Goal: Register for event/course

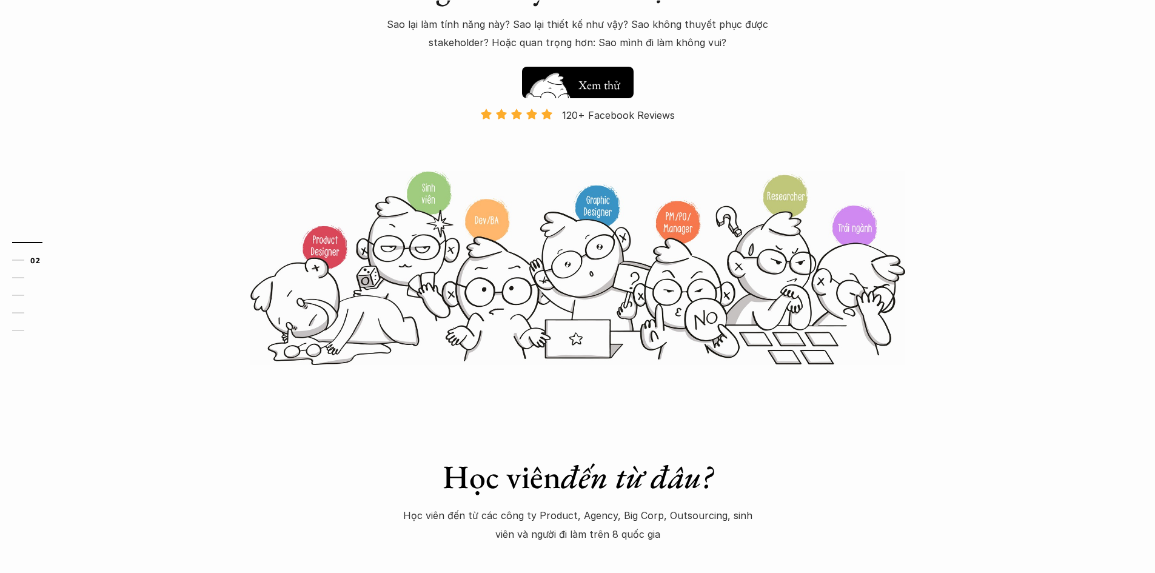
scroll to position [303, 0]
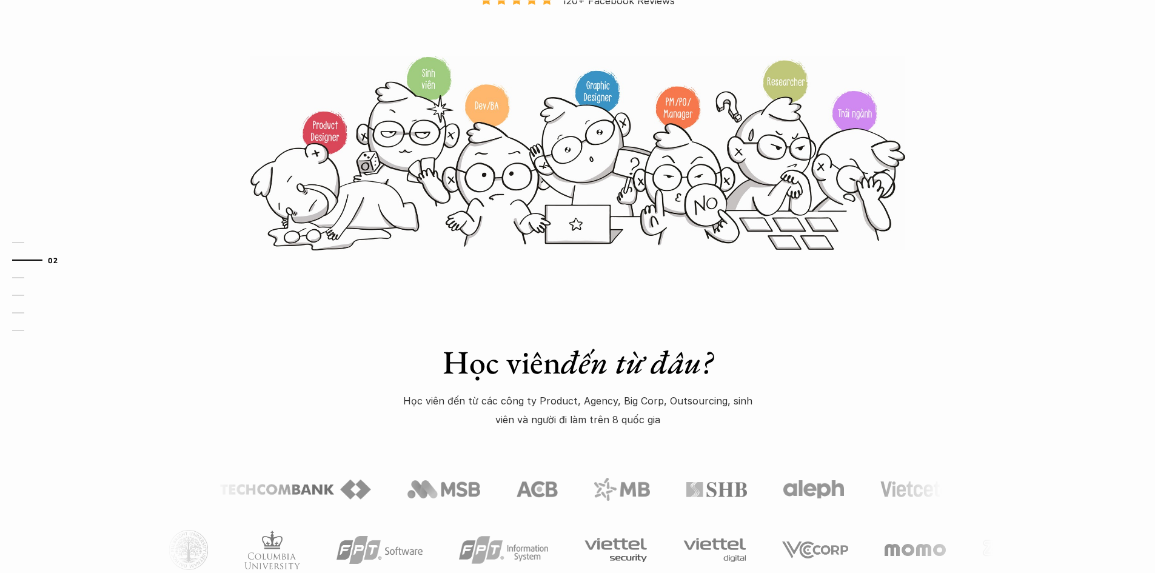
drag, startPoint x: 0, startPoint y: 170, endPoint x: 126, endPoint y: 173, distance: 126.1
click at [0, 171] on div "01 02 03 04 05 06" at bounding box center [60, 286] width 121 height 573
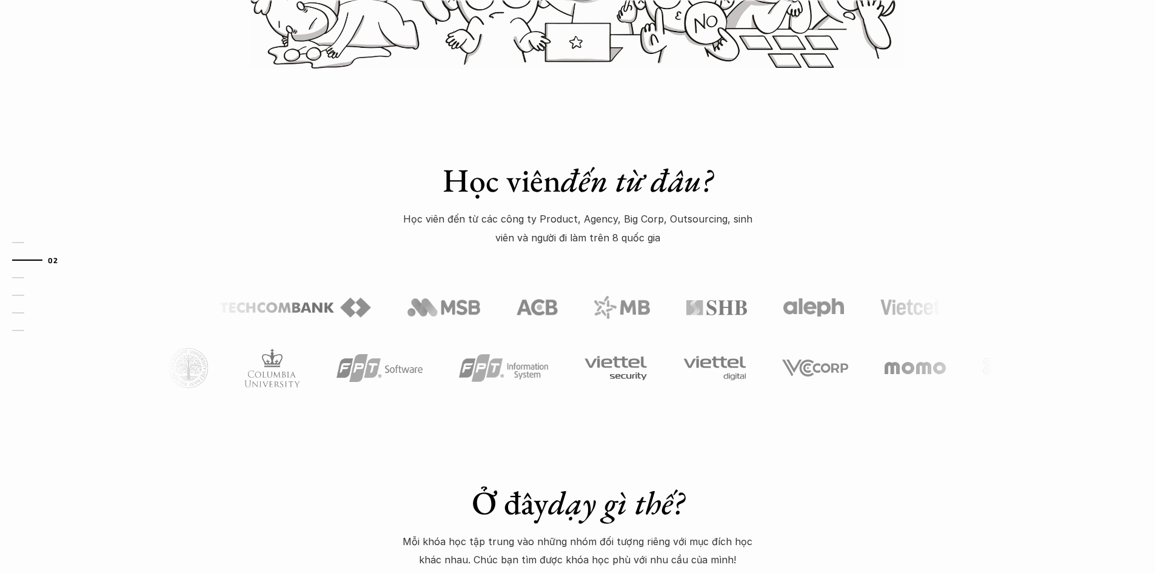
click at [228, 195] on div "Học viên đến từ đâu? Học viên đến từ các công ty Product, Agency, Big Corp, Out…" at bounding box center [577, 252] width 1155 height 365
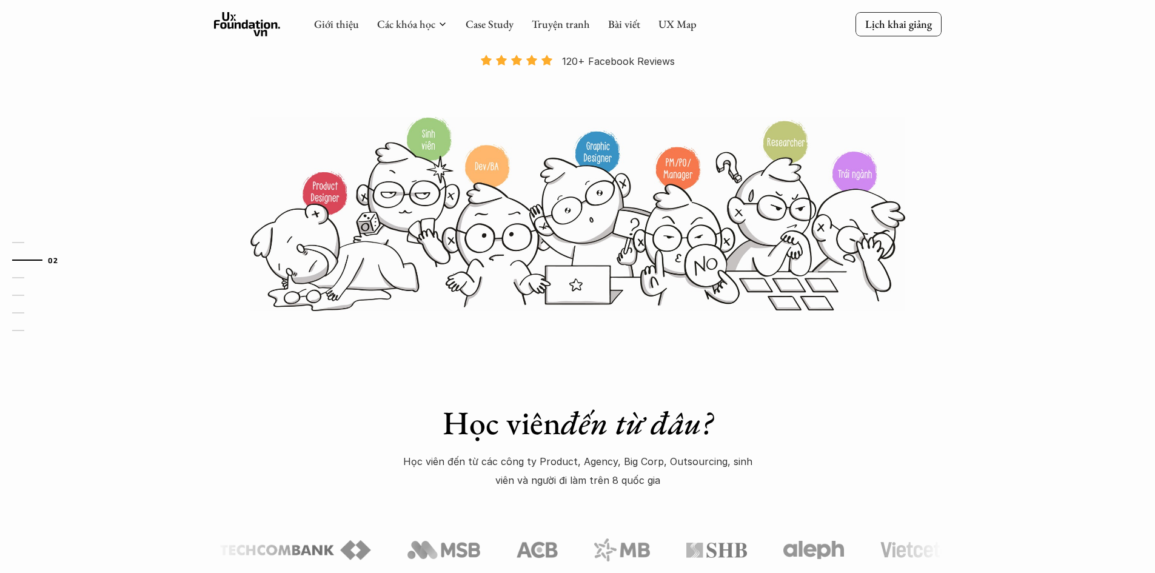
scroll to position [121, 0]
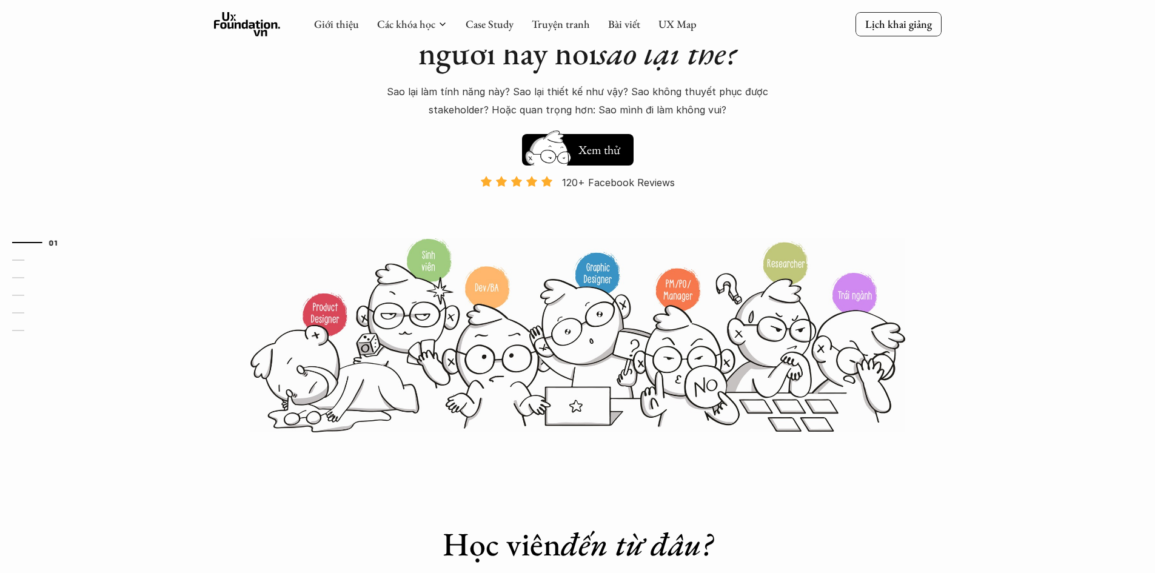
click at [0, 119] on div "01 02 03 04 05 06" at bounding box center [60, 286] width 121 height 573
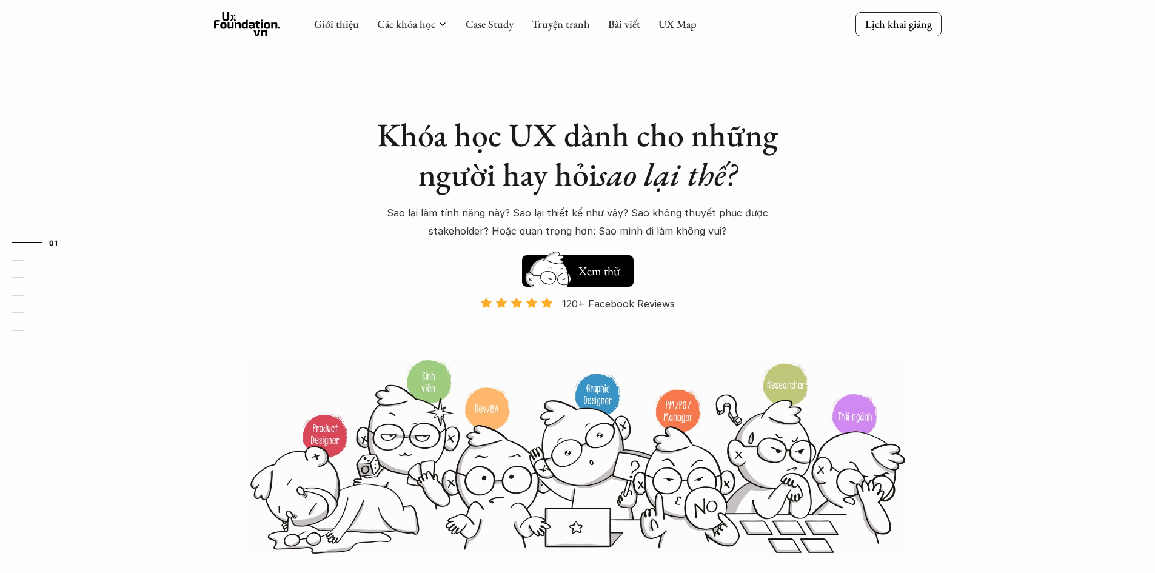
click at [238, 178] on div "Khóa học UX dành cho những người hay hỏi sao lại thế? Sao lại làm tính năng này…" at bounding box center [577, 277] width 727 height 555
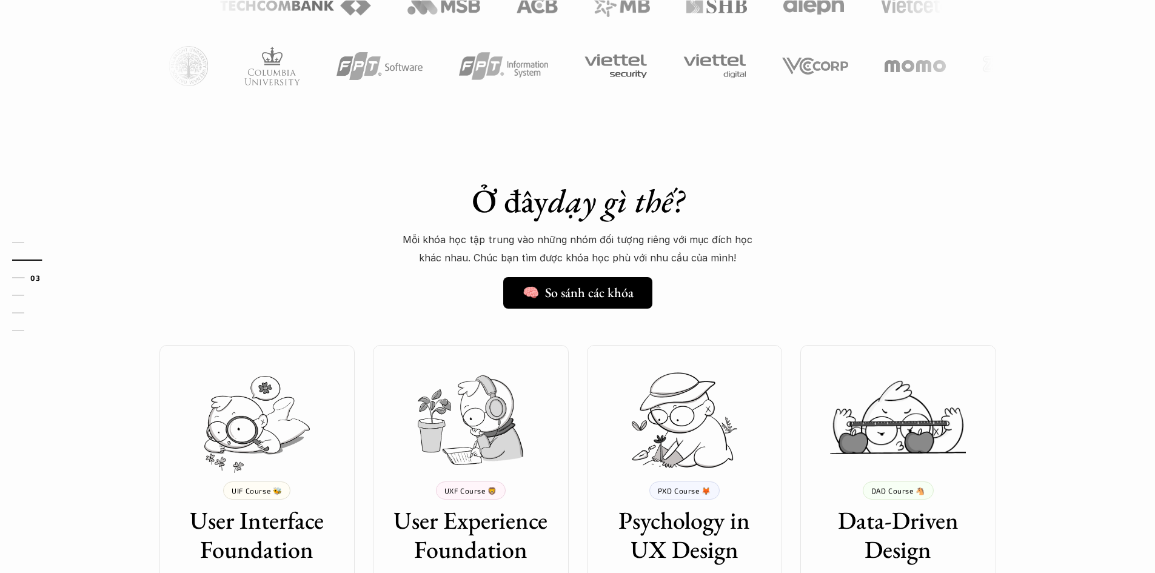
scroll to position [788, 0]
click at [327, 156] on div "Ở đây dạy gì thế? 🧠 So sánh các khóa Mỗi khóa học tập trung vào những nhóm đối …" at bounding box center [577, 477] width 873 height 654
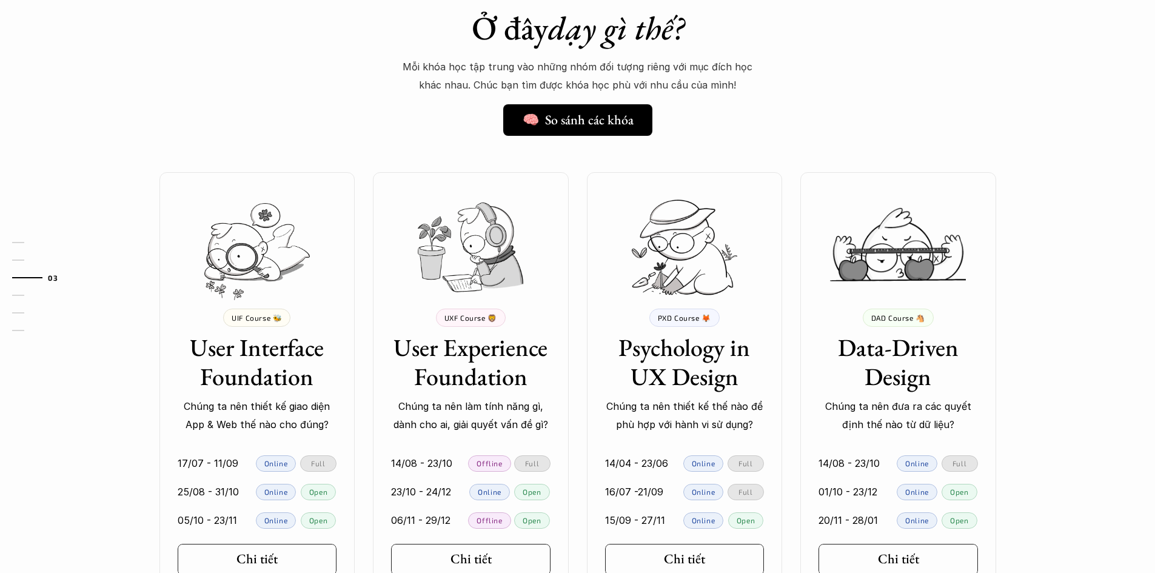
scroll to position [970, 0]
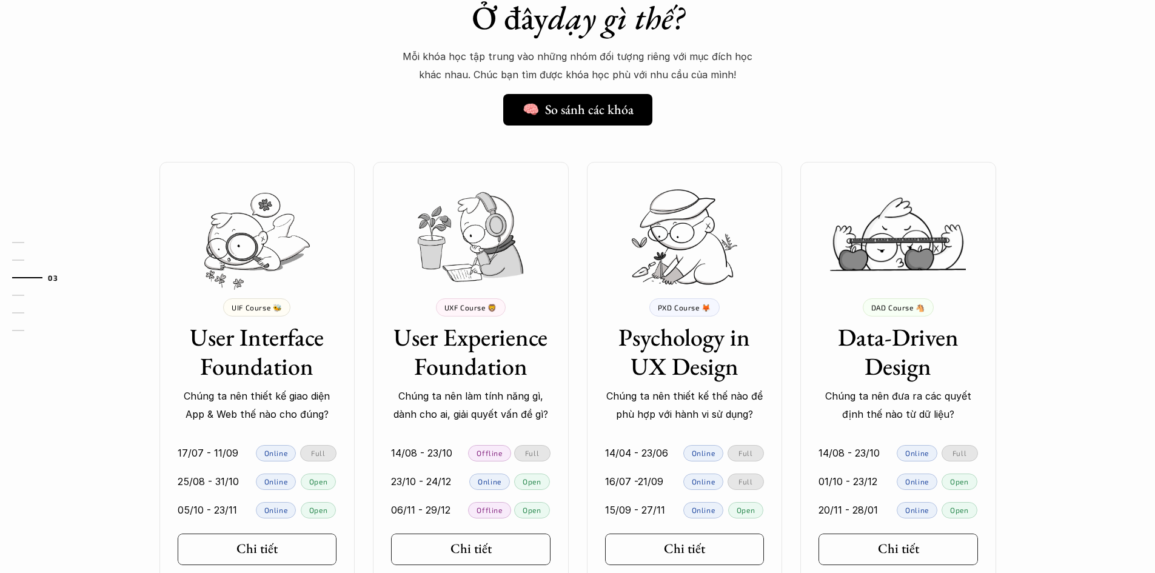
click at [578, 365] on div "💰 8,000,000 VND UIF Course 🐝 User Interface Foundation Chúng ta nên thiết kế gi…" at bounding box center [577, 377] width 873 height 430
click at [573, 361] on div "💰 8,000,000 VND UIF Course 🐝 User Interface Foundation Chúng ta nên thiết kế gi…" at bounding box center [577, 377] width 873 height 430
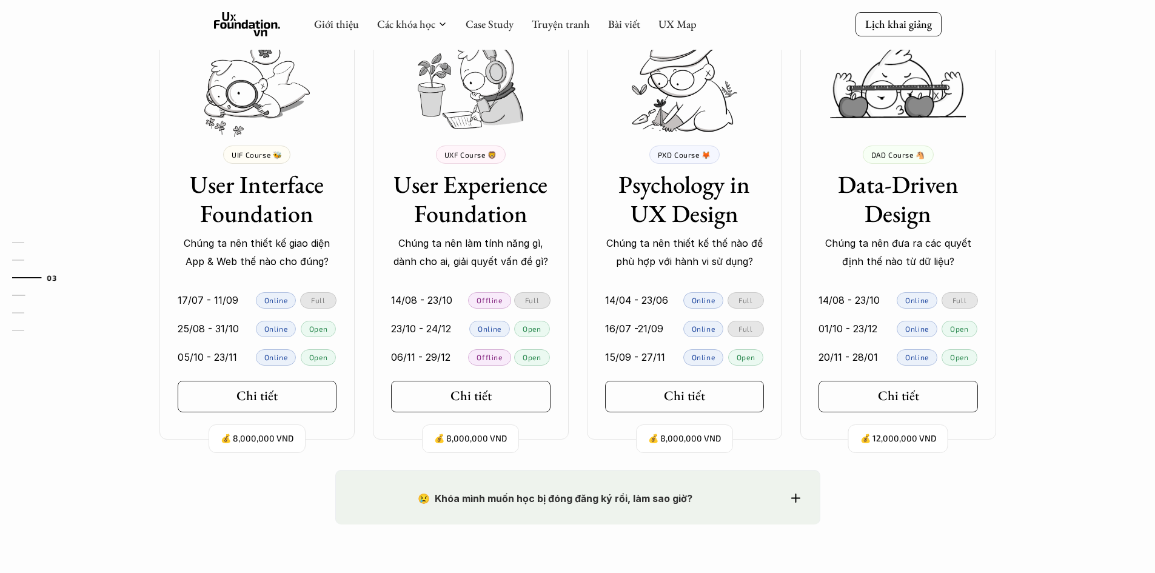
scroll to position [1030, 0]
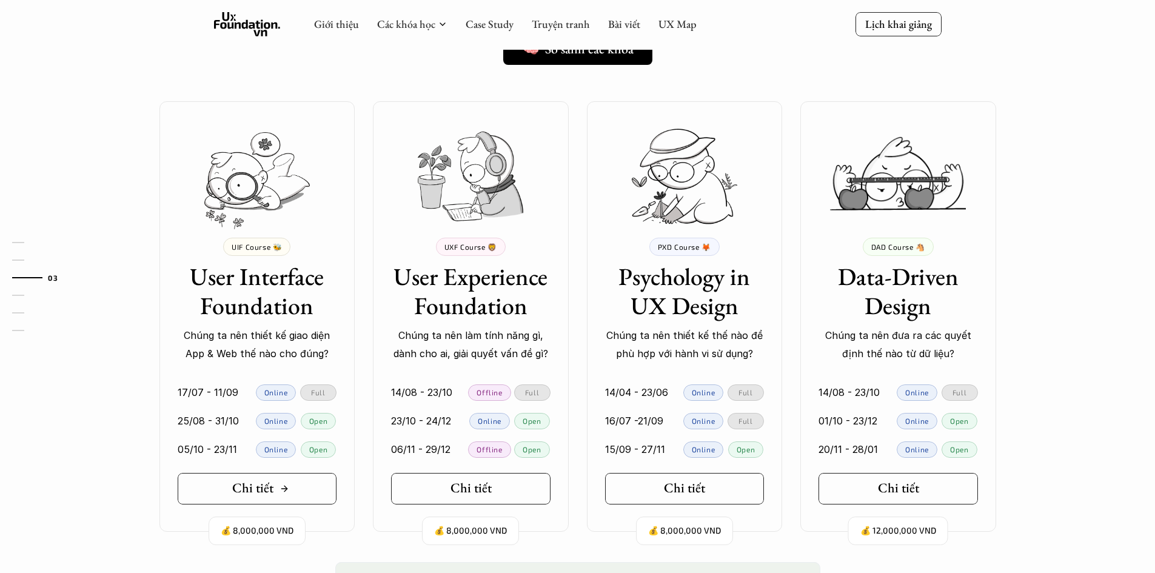
click at [287, 481] on div "Chi tiết" at bounding box center [260, 488] width 57 height 16
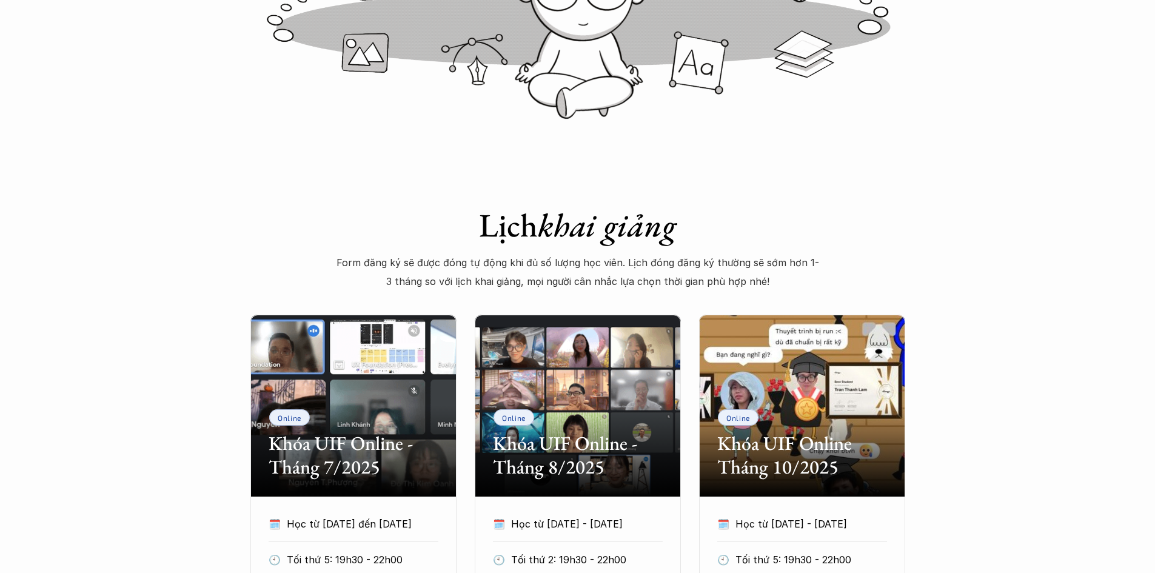
scroll to position [424, 0]
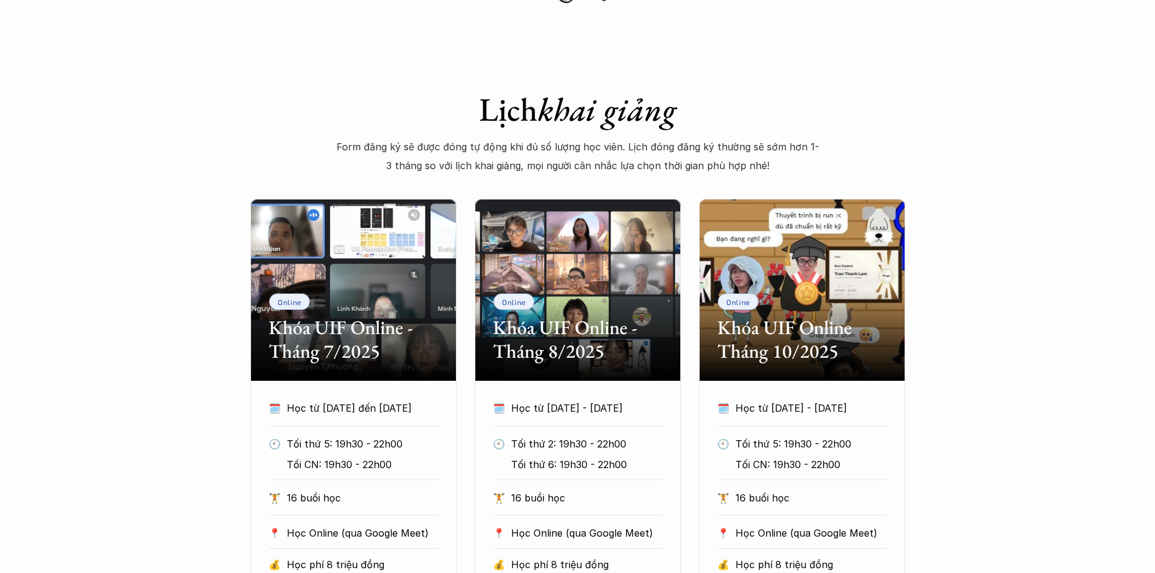
click at [461, 355] on div "Online Khóa UIF Online - Tháng 7/2025 🗓️ Học từ [DATE] đến [DATE] 🕙 Tối thứ 5: …" at bounding box center [577, 433] width 655 height 468
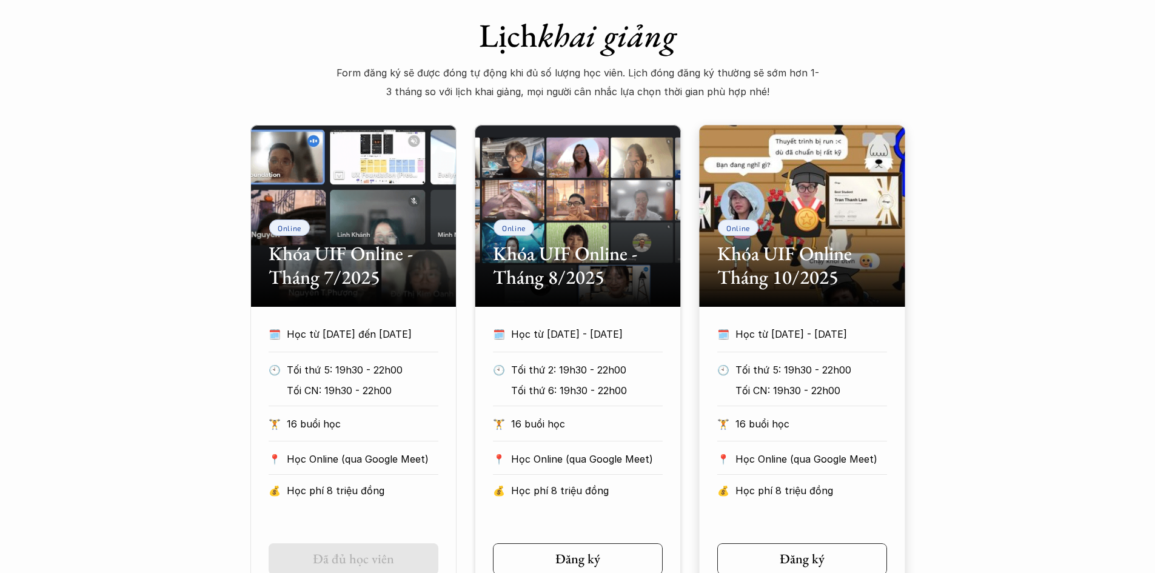
scroll to position [606, 0]
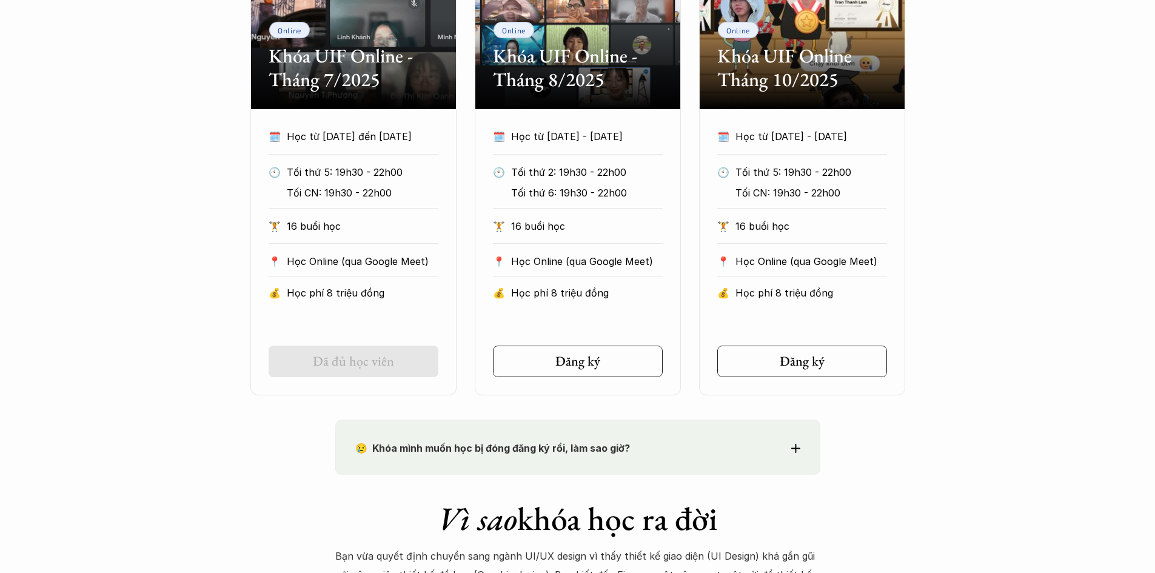
scroll to position [848, 0]
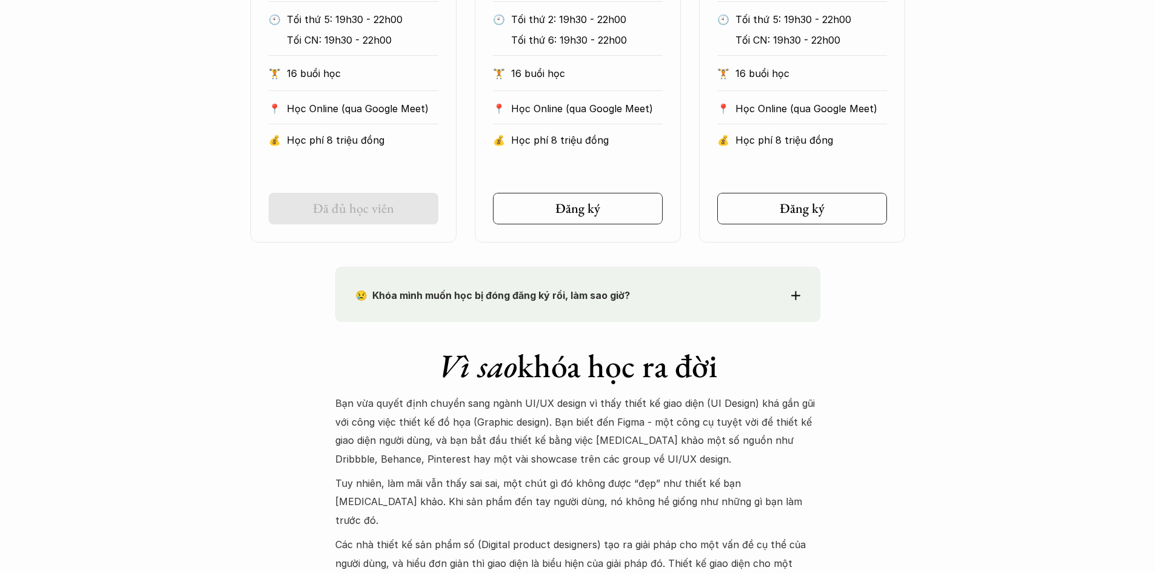
drag, startPoint x: 0, startPoint y: 287, endPoint x: 0, endPoint y: 299, distance: 11.5
drag, startPoint x: 14, startPoint y: 303, endPoint x: 0, endPoint y: 302, distance: 14.0
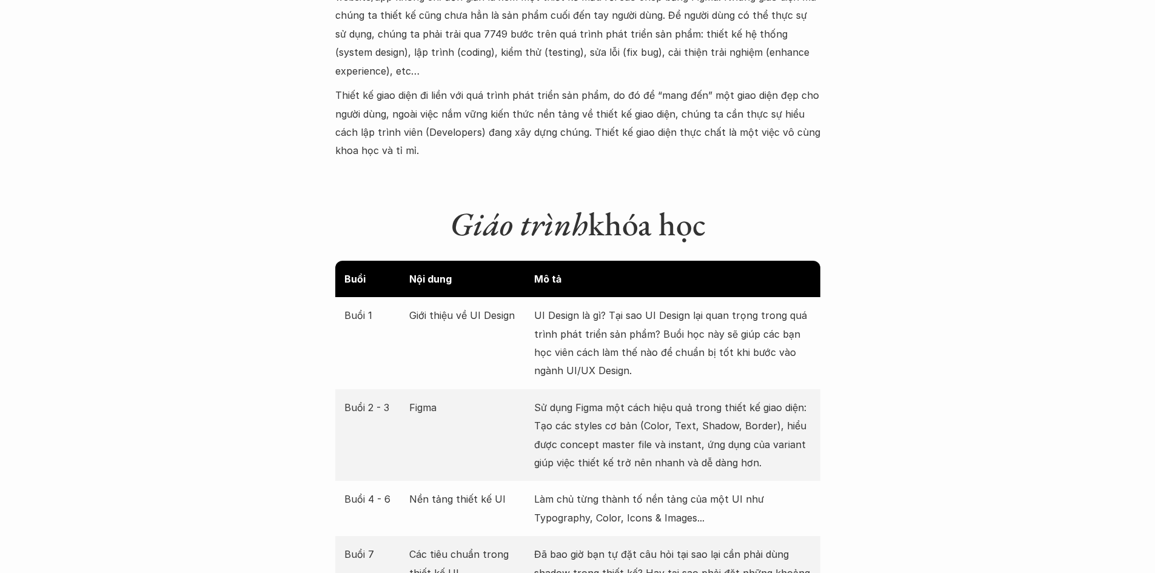
scroll to position [1455, 0]
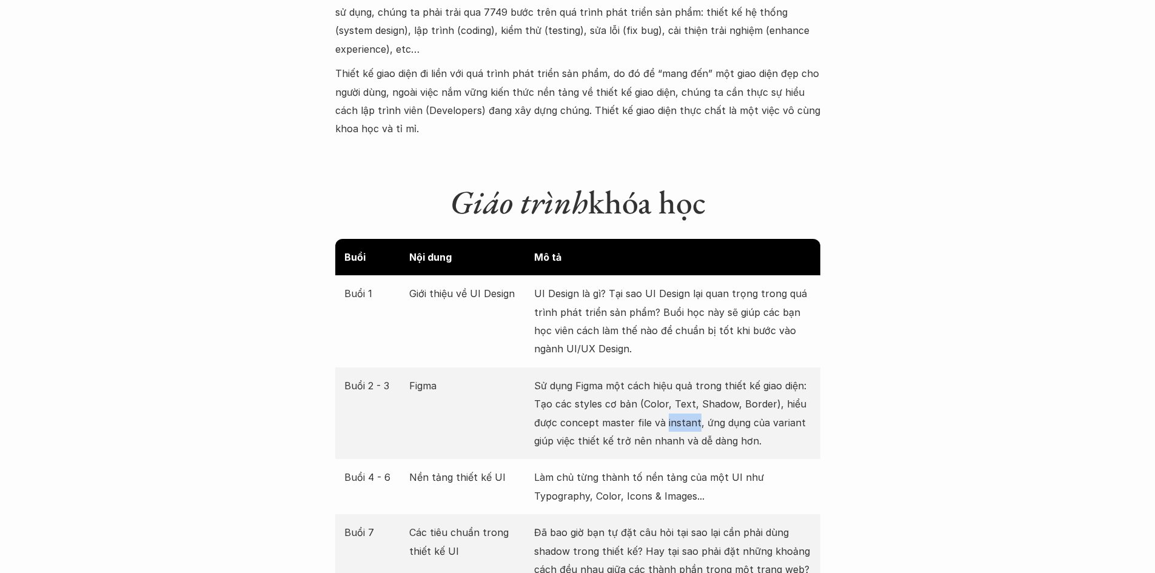
drag, startPoint x: 664, startPoint y: 405, endPoint x: 694, endPoint y: 405, distance: 30.3
click at [694, 405] on p "Sử dụng Figma một cách hiệu quả trong thiết kế giao diện: Tạo các styles cơ bản…" at bounding box center [672, 413] width 277 height 74
click at [581, 410] on p "Sử dụng Figma một cách hiệu quả trong thiết kế giao diện: Tạo các styles cơ bản…" at bounding box center [672, 413] width 277 height 74
drag, startPoint x: 562, startPoint y: 403, endPoint x: 695, endPoint y: 404, distance: 132.7
click at [695, 404] on p "Sử dụng Figma một cách hiệu quả trong thiết kế giao diện: Tạo các styles cơ bản…" at bounding box center [672, 413] width 277 height 74
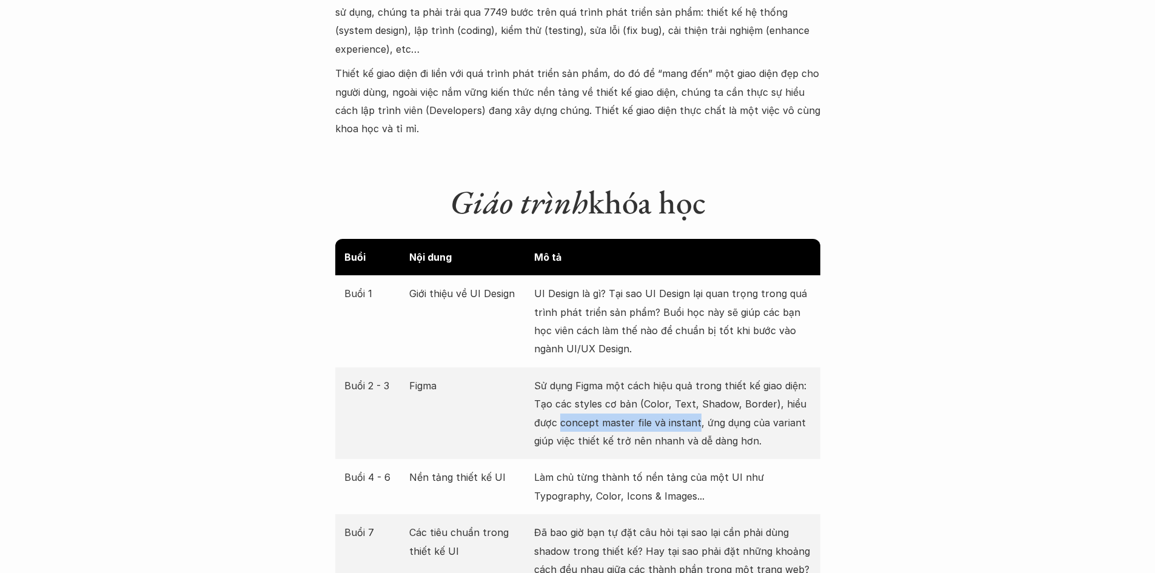
copy p "concept master file và instant"
drag, startPoint x: 45, startPoint y: 298, endPoint x: 0, endPoint y: 285, distance: 46.8
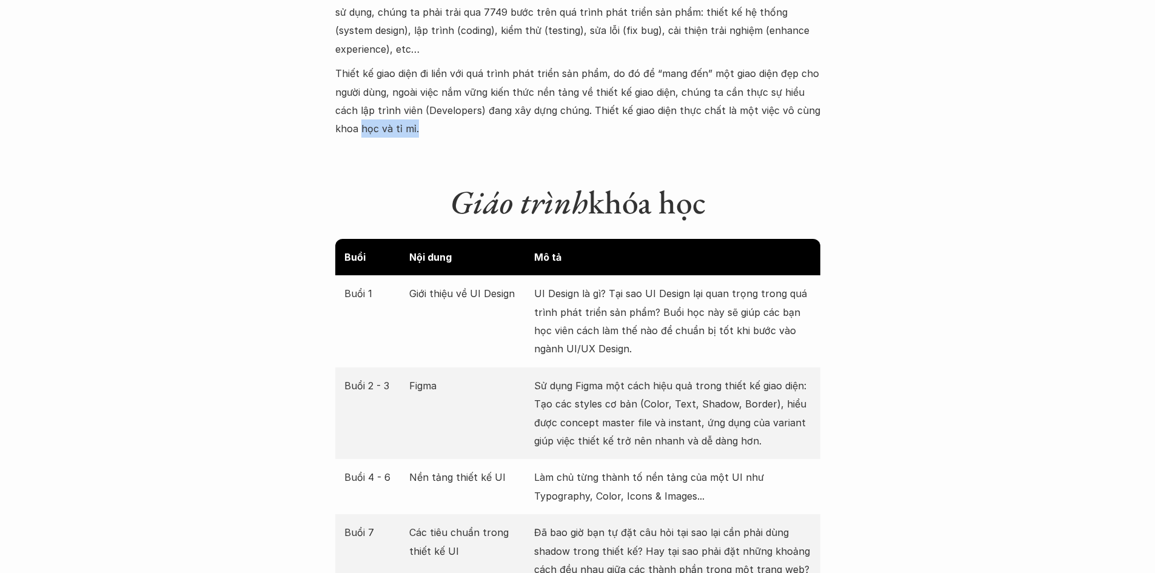
drag, startPoint x: 0, startPoint y: 169, endPoint x: 0, endPoint y: 148, distance: 21.2
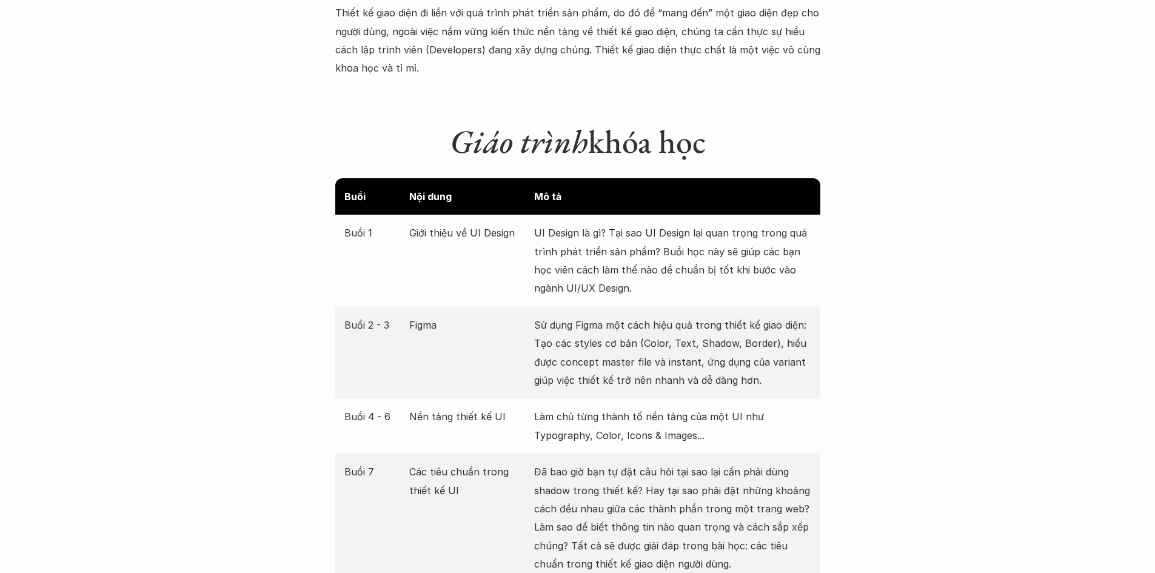
scroll to position [1576, 0]
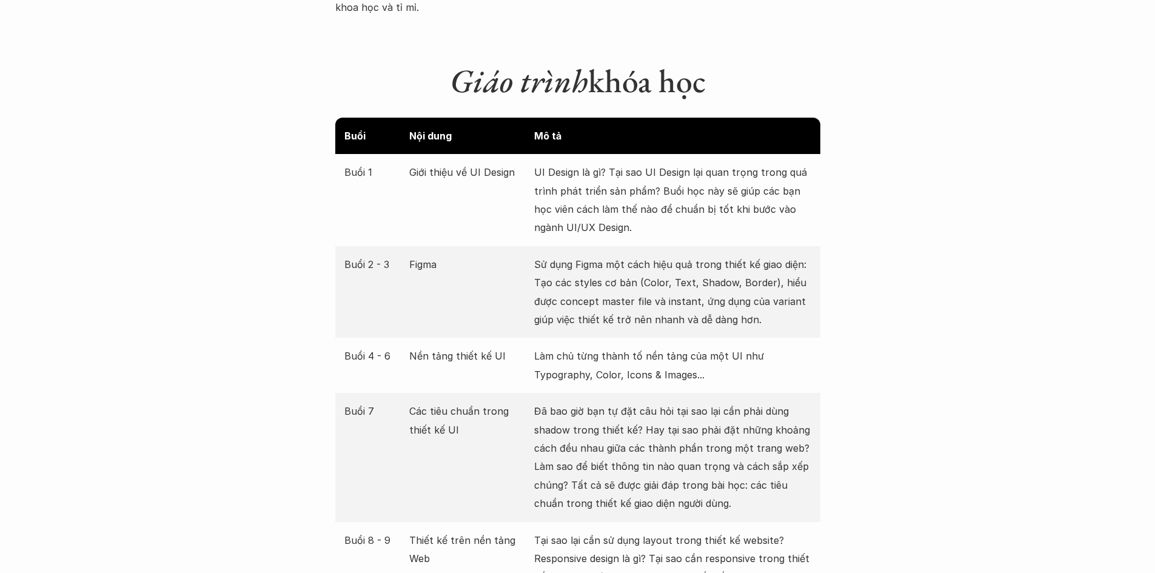
click at [819, 471] on div "Buổi 7 Các tiêu chuẩn trong thiết kế UI Đã bao giờ bạn tự đặt câu hỏi tại sao l…" at bounding box center [577, 457] width 485 height 128
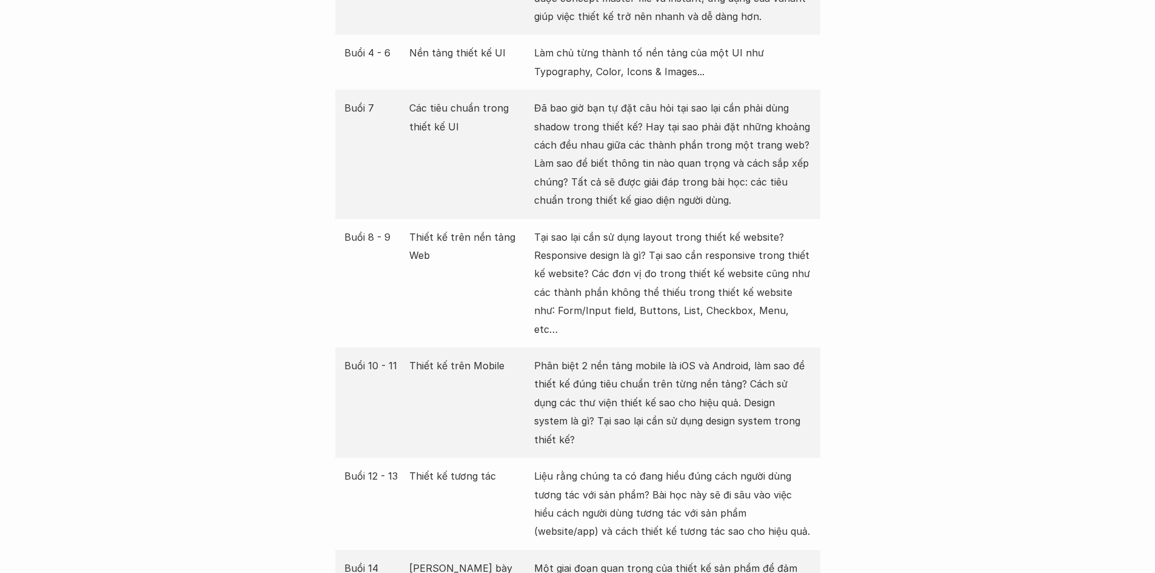
scroll to position [1939, 0]
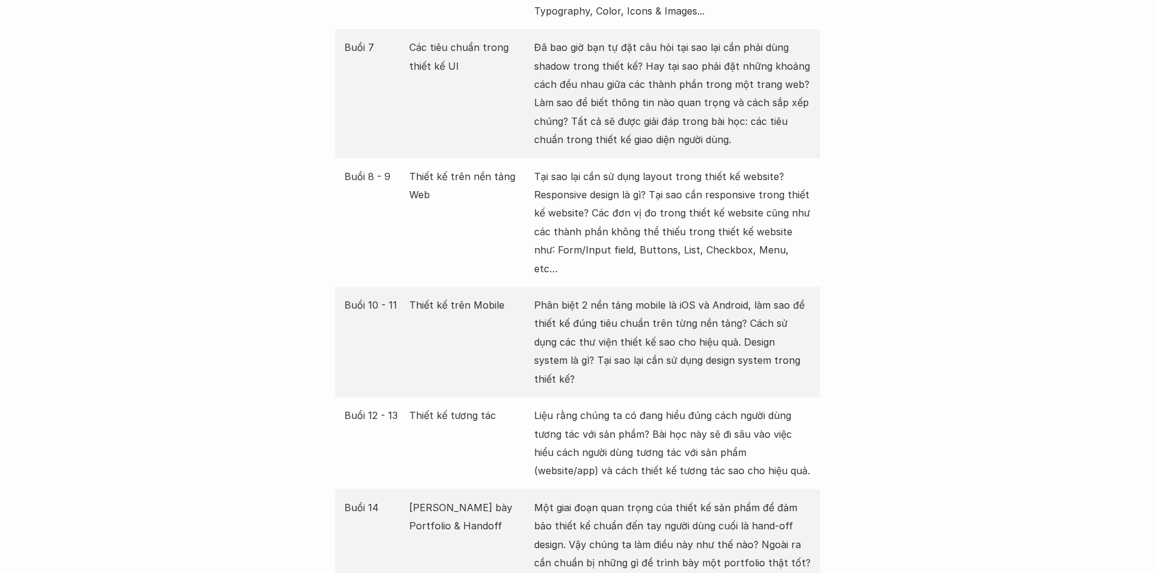
click at [842, 441] on div "Giới thiệu Các khóa học Case Study Truyện tranh Bài viết UX Map Lịch khai giảng…" at bounding box center [577, 537] width 1155 height 4952
click at [828, 420] on div "Giới thiệu Các khóa học Case Study Truyện tranh Bài viết UX Map Lịch khai giảng…" at bounding box center [577, 537] width 1155 height 4952
click at [828, 421] on div "Giới thiệu Các khóa học Case Study Truyện tranh Bài viết UX Map Lịch khai giảng…" at bounding box center [577, 537] width 1155 height 4952
drag, startPoint x: 828, startPoint y: 421, endPoint x: 133, endPoint y: 450, distance: 695.2
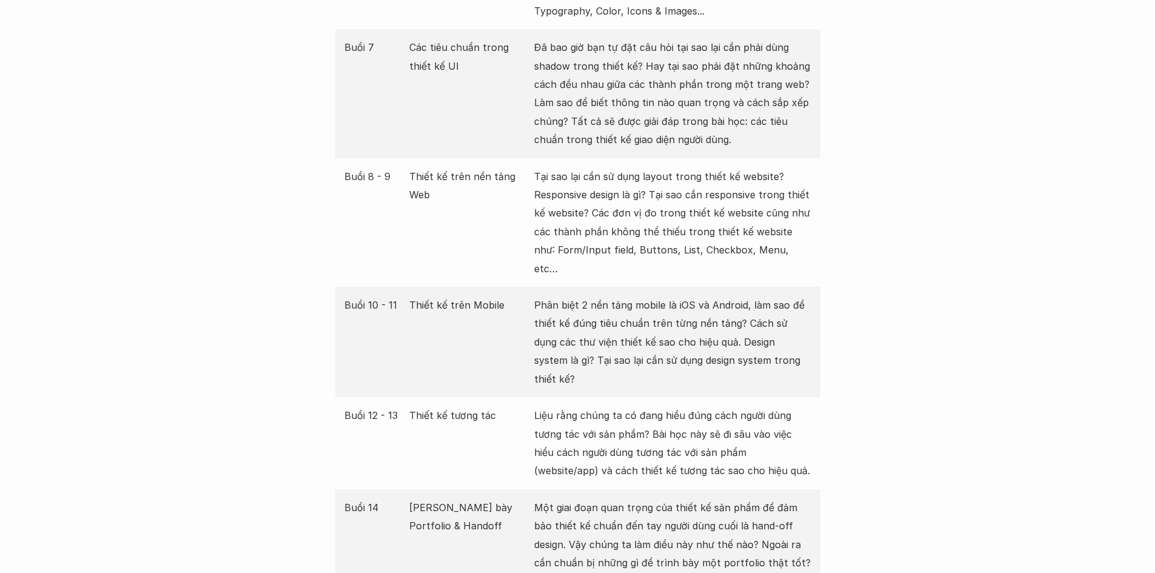
click at [787, 426] on div "Giới thiệu Các khóa học Case Study Truyện tranh Bài viết UX Map Lịch khai giảng…" at bounding box center [577, 537] width 1155 height 4952
click at [0, 422] on div "Giới thiệu Các khóa học Case Study Truyện tranh Bài viết UX Map Lịch khai giảng…" at bounding box center [577, 537] width 1155 height 4952
drag, startPoint x: 0, startPoint y: 407, endPoint x: 0, endPoint y: 432, distance: 25.5
click at [0, 413] on div "Giới thiệu Các khóa học Case Study Truyện tranh Bài viết UX Map Lịch khai giảng…" at bounding box center [577, 537] width 1155 height 4952
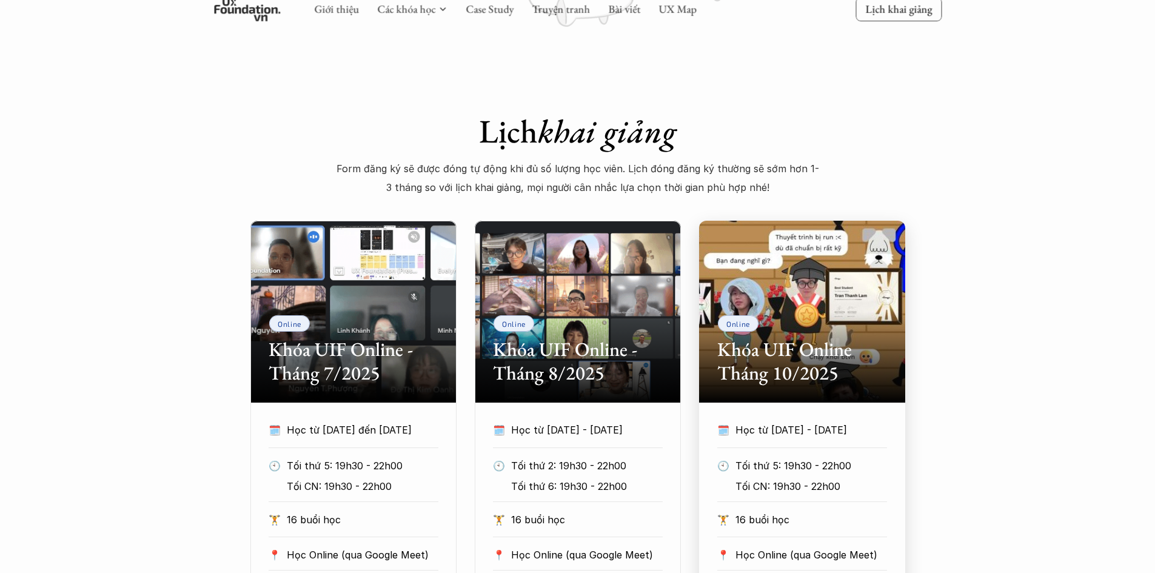
scroll to position [424, 0]
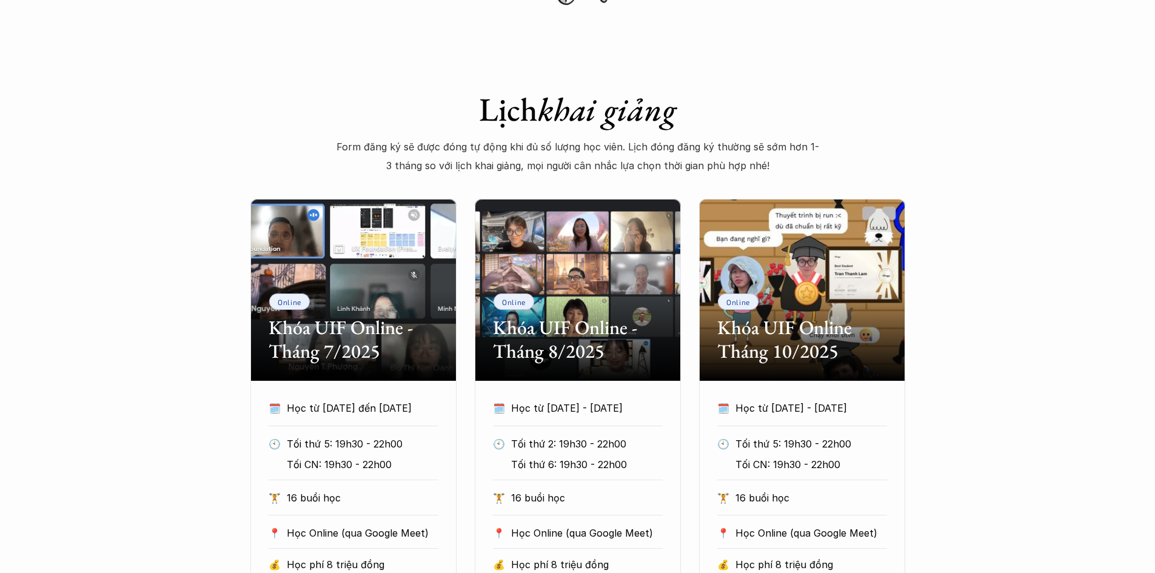
click at [928, 493] on div "Online Khóa UIF Online - Tháng 7/2025 🗓️ Học từ [DATE] đến [DATE] 🕙 Tối thứ 5: …" at bounding box center [577, 433] width 727 height 468
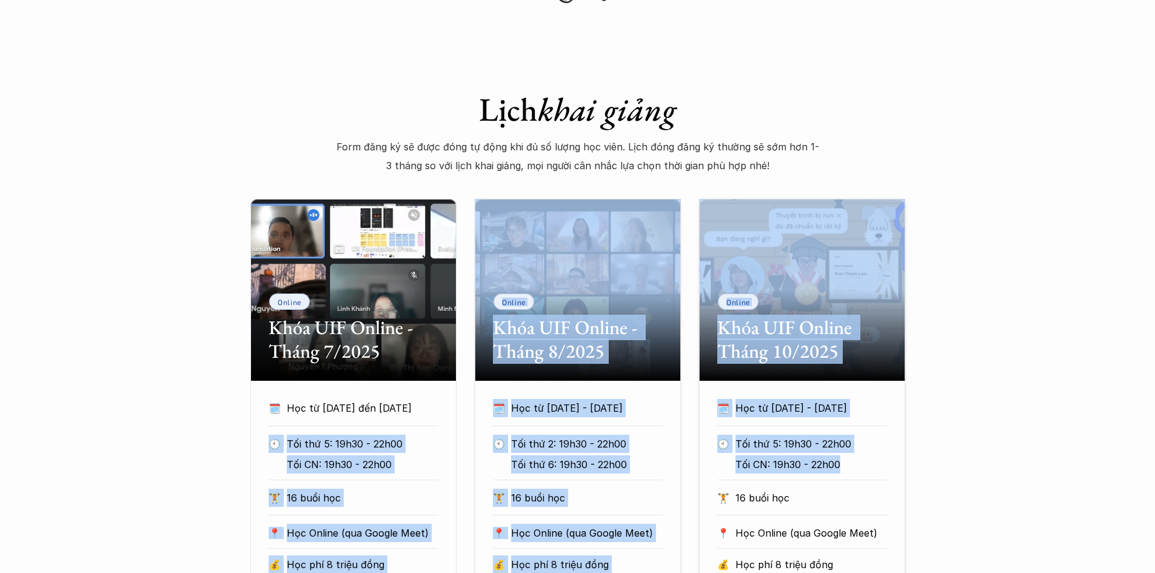
drag, startPoint x: 1012, startPoint y: 469, endPoint x: 0, endPoint y: 472, distance: 1012.1
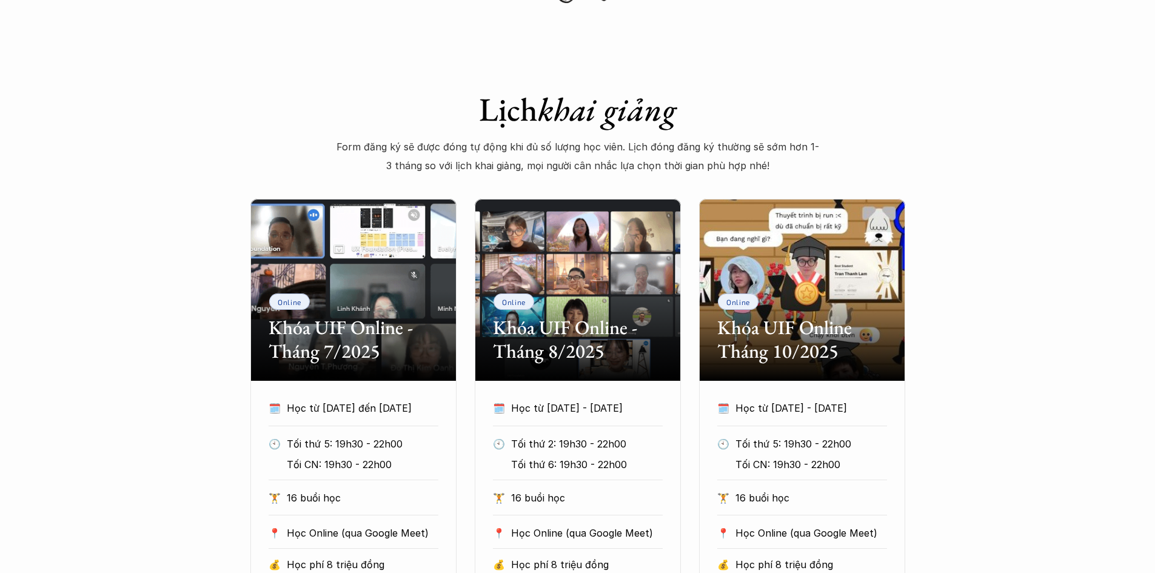
drag, startPoint x: 16, startPoint y: 498, endPoint x: 0, endPoint y: 508, distance: 18.8
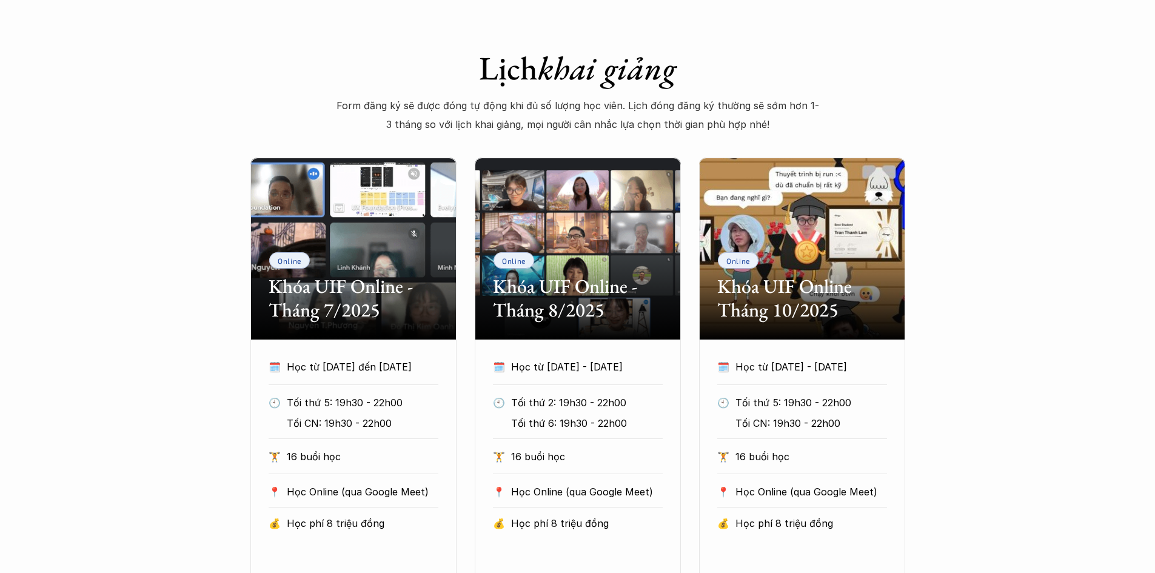
scroll to position [545, 0]
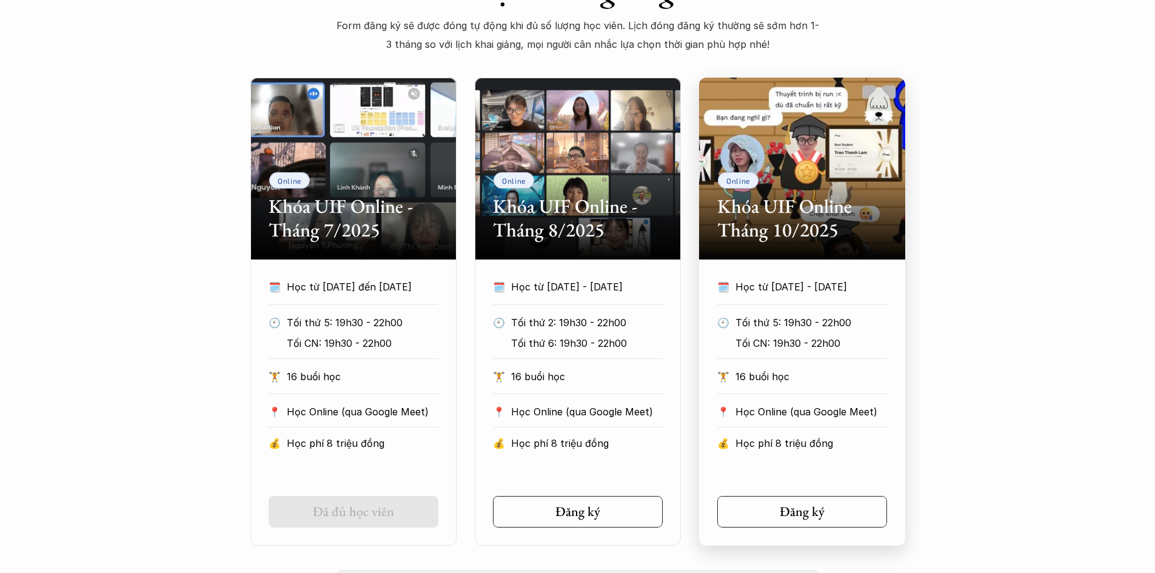
click at [760, 294] on p "Học từ [DATE] - [DATE]" at bounding box center [811, 287] width 152 height 18
click at [800, 517] on h5 "Đăng ký" at bounding box center [797, 512] width 45 height 16
drag, startPoint x: 261, startPoint y: 36, endPoint x: 227, endPoint y: 1, distance: 49.3
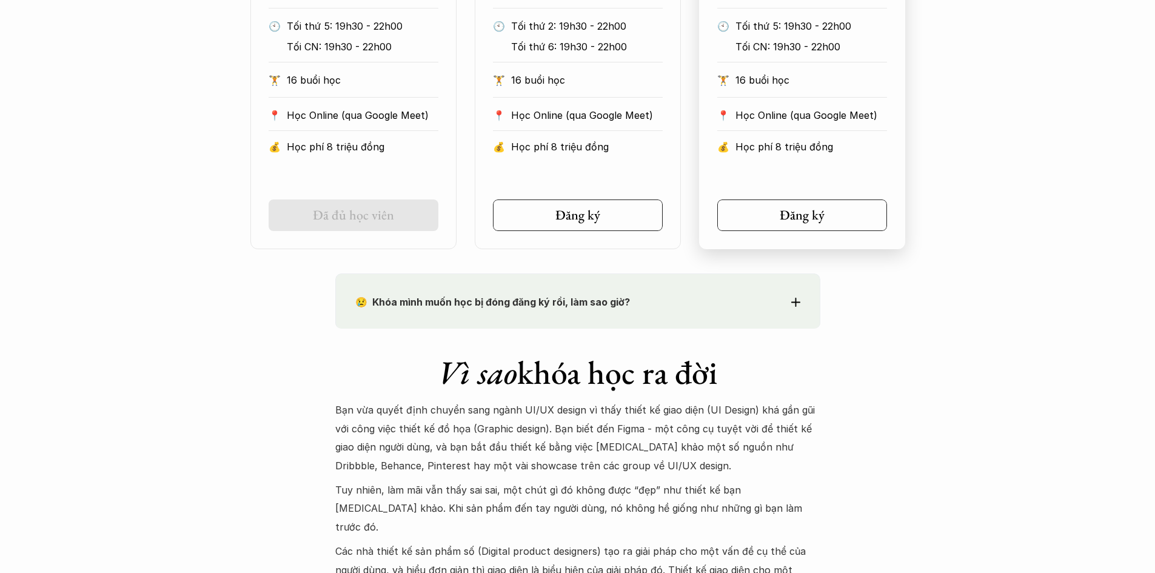
scroll to position [848, 0]
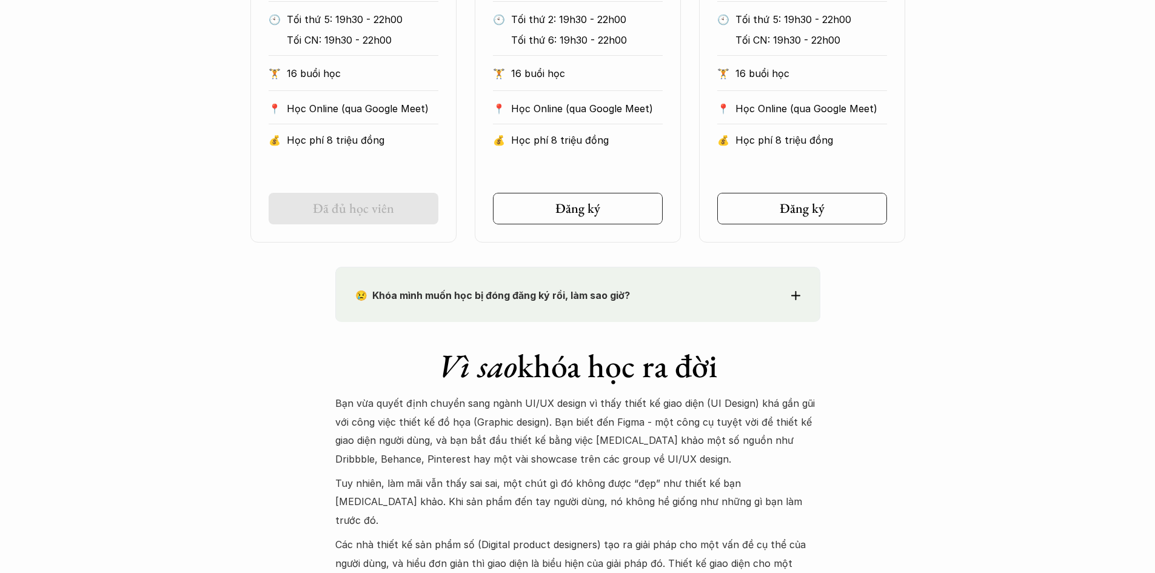
drag, startPoint x: 0, startPoint y: 39, endPoint x: 0, endPoint y: 4, distance: 35.2
drag, startPoint x: 0, startPoint y: 118, endPoint x: 0, endPoint y: 105, distance: 12.7
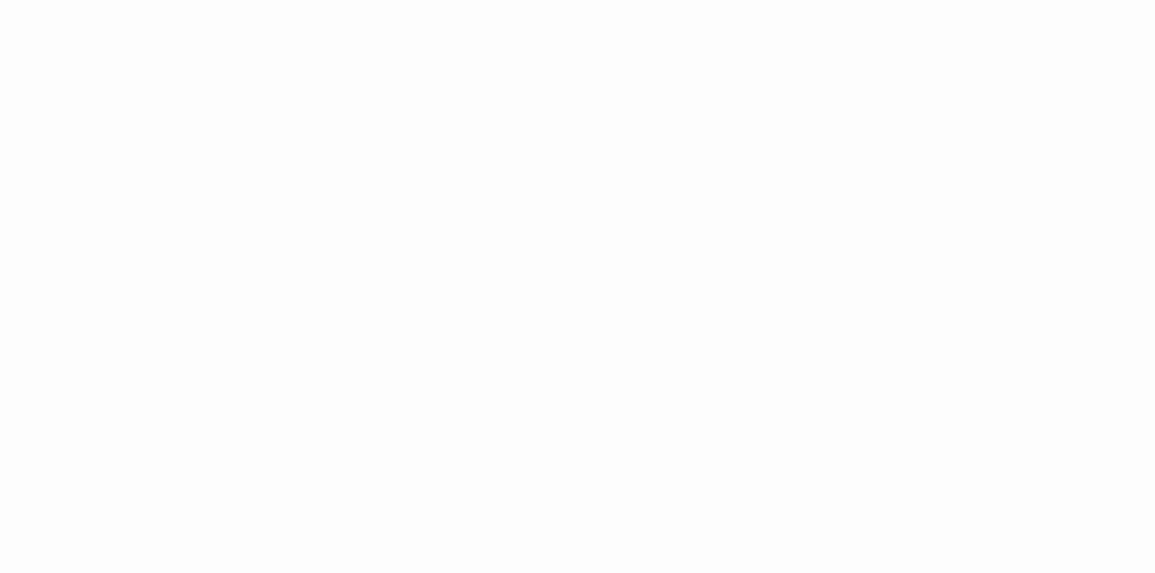
scroll to position [684, 0]
click at [8, 218] on div "Giới thiệu Các khóa học Case Study Truyện tranh Bài viết UX Map Lịch khai giảng…" at bounding box center [577, 575] width 1155 height 2518
click at [0, 383] on div "Giới thiệu Các khóa học Case Study Truyện tranh Bài viết UX Map Lịch khai giảng…" at bounding box center [577, 575] width 1155 height 2518
click at [0, 369] on div "Giới thiệu Các khóa học Case Study Truyện tranh Bài viết UX Map Lịch khai giảng…" at bounding box center [577, 575] width 1155 height 2518
drag, startPoint x: 25, startPoint y: 181, endPoint x: 0, endPoint y: 228, distance: 53.2
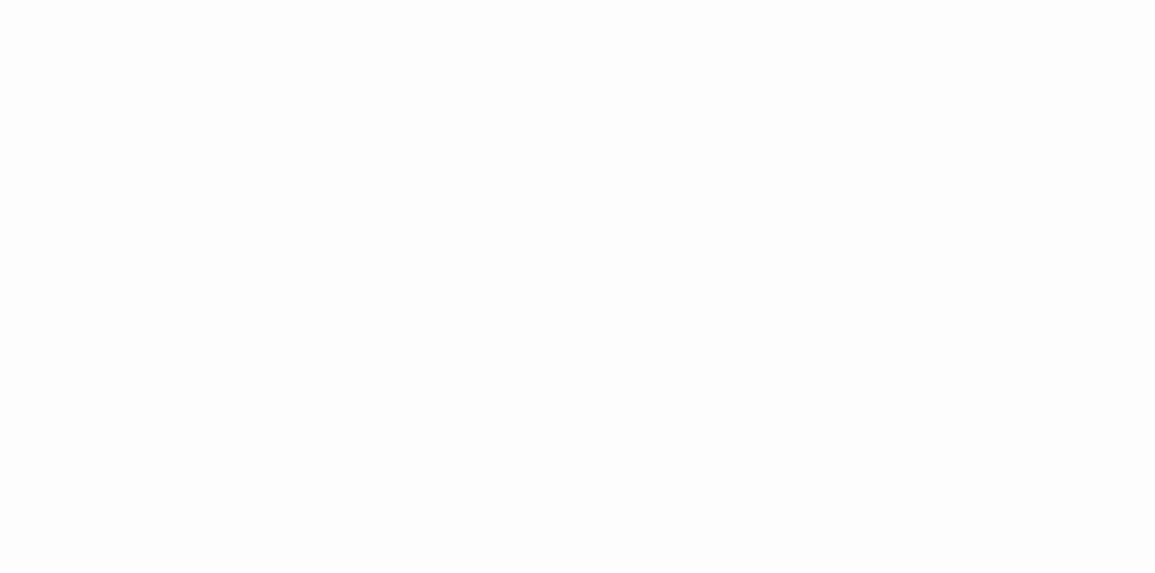
click at [0, 223] on div "Giới thiệu Các khóa học Case Study Truyện tranh Bài viết UX Map Lịch khai giảng…" at bounding box center [577, 575] width 1155 height 2518
click at [188, 251] on div "Giới thiệu Các khóa học Case Study Truyện tranh Bài viết UX Map Lịch khai giảng…" at bounding box center [577, 575] width 1155 height 2518
drag, startPoint x: 188, startPoint y: 251, endPoint x: 174, endPoint y: 224, distance: 30.1
click at [188, 250] on div "Giới thiệu Các khóa học Case Study Truyện tranh Bài viết UX Map Lịch khai giảng…" at bounding box center [577, 575] width 1155 height 2518
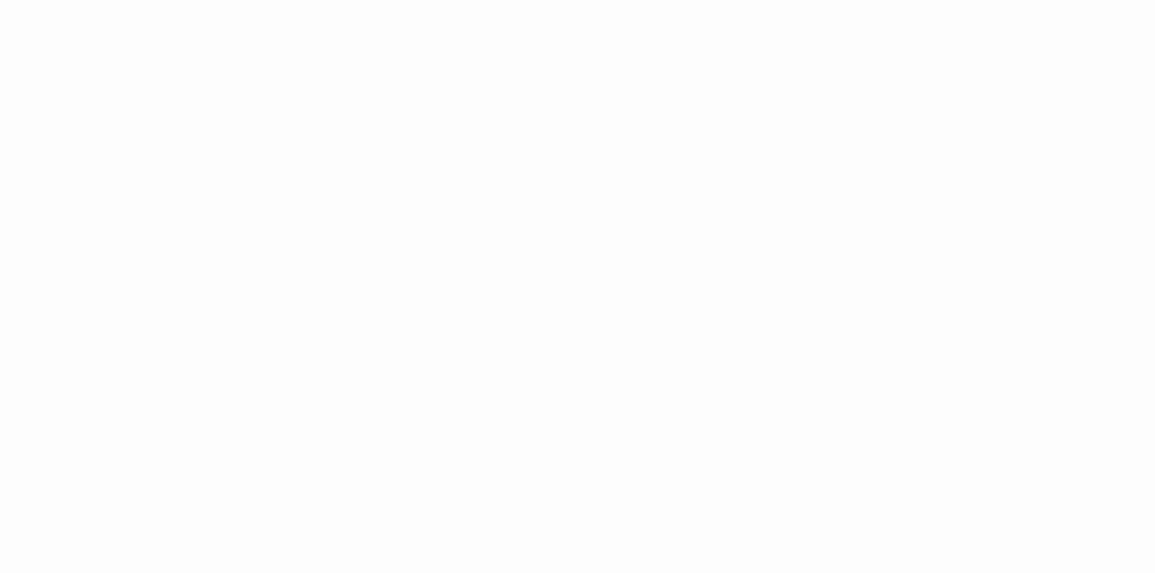
drag, startPoint x: 0, startPoint y: 348, endPoint x: 1, endPoint y: 386, distance: 37.6
click at [0, 365] on div "Giới thiệu Các khóa học Case Study Truyện tranh Bài viết UX Map Lịch khai giảng…" at bounding box center [577, 393] width 1155 height 2518
click at [0, 394] on div "Giới thiệu Các khóa học Case Study Truyện tranh Bài viết UX Map Lịch khai giảng…" at bounding box center [577, 393] width 1155 height 2518
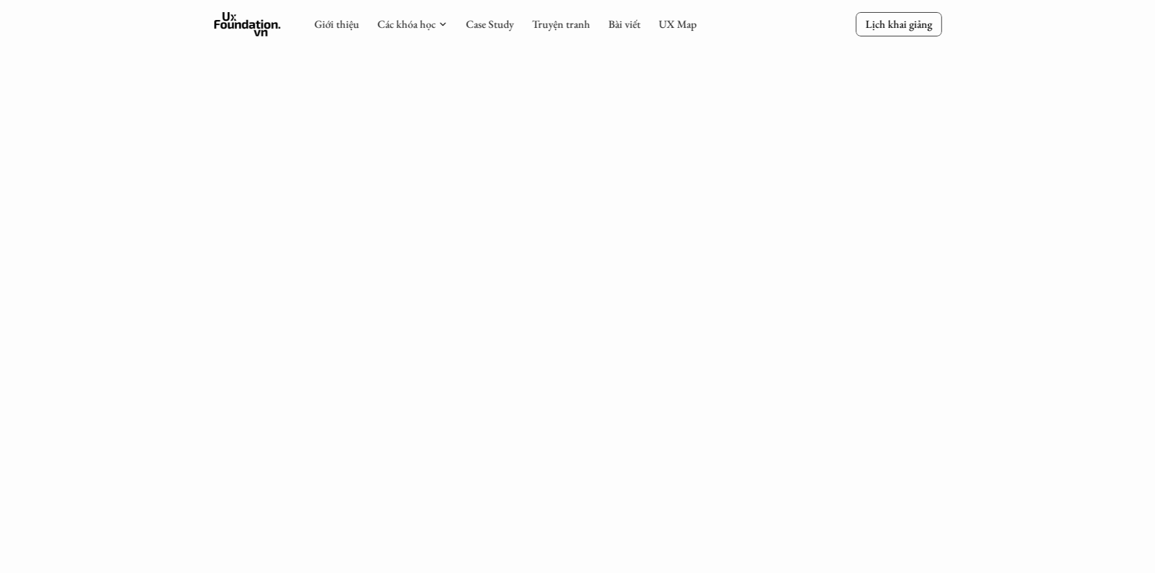
click at [0, 305] on div "Giới thiệu Các khóa học Case Study Truyện tranh Bài viết UX Map Lịch khai giảng…" at bounding box center [577, 211] width 1155 height 2518
drag, startPoint x: 0, startPoint y: 284, endPoint x: 118, endPoint y: 302, distance: 119.6
click at [5, 289] on div "Giới thiệu Các khóa học Case Study Truyện tranh Bài viết UX Map Lịch khai giảng…" at bounding box center [577, 211] width 1155 height 2518
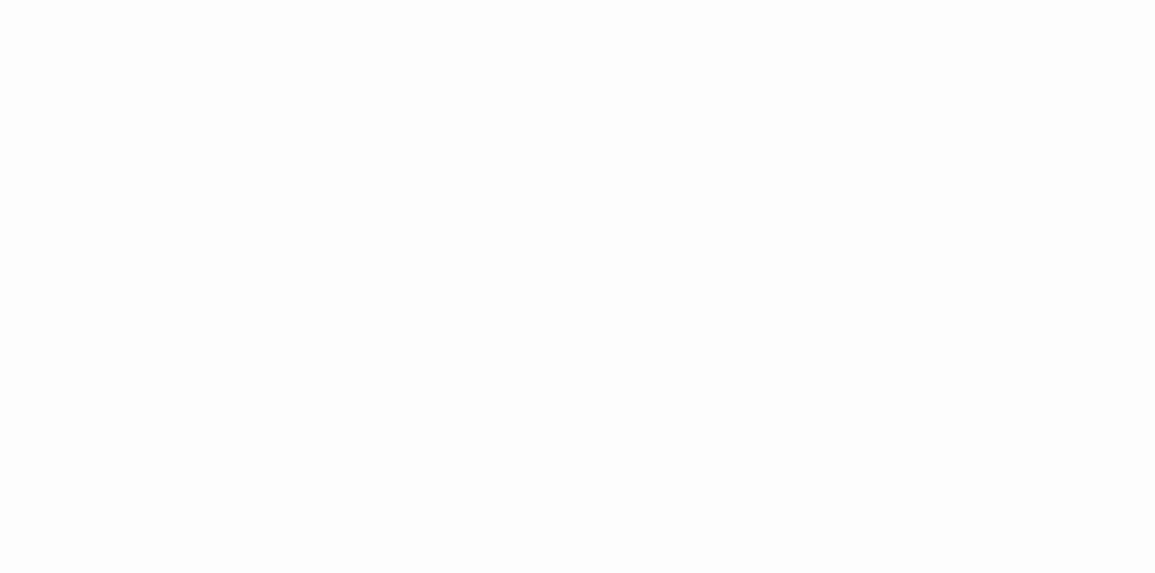
scroll to position [502, 0]
drag, startPoint x: 0, startPoint y: 77, endPoint x: 0, endPoint y: 2, distance: 75.2
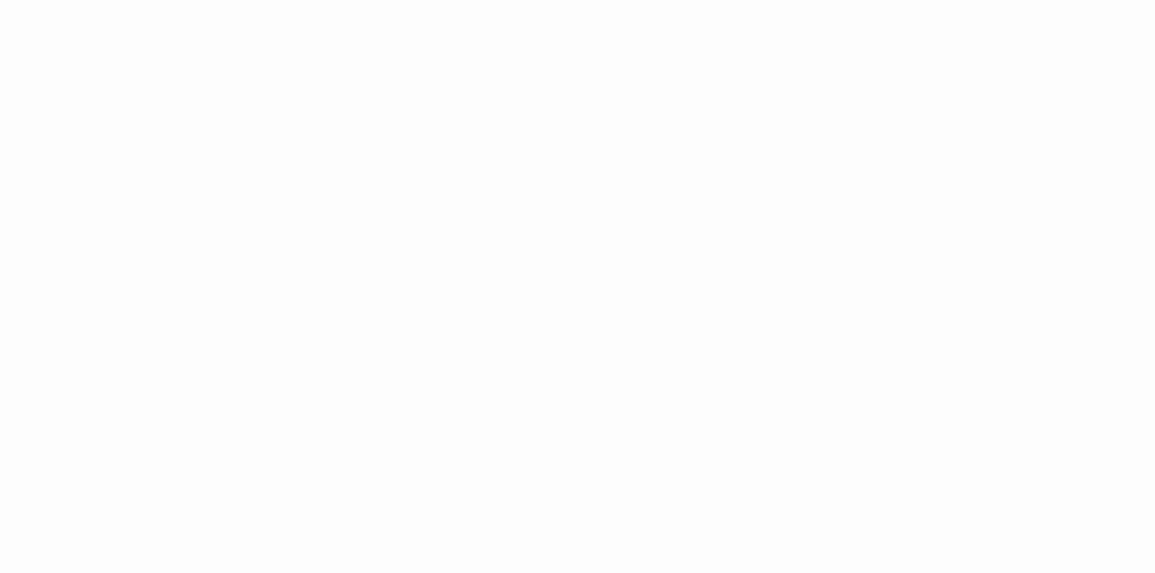
click at [0, 316] on div "Giới thiệu Các khóa học Case Study Truyện tranh Bài viết UX Map Lịch khai giảng…" at bounding box center [577, 514] width 1155 height 2518
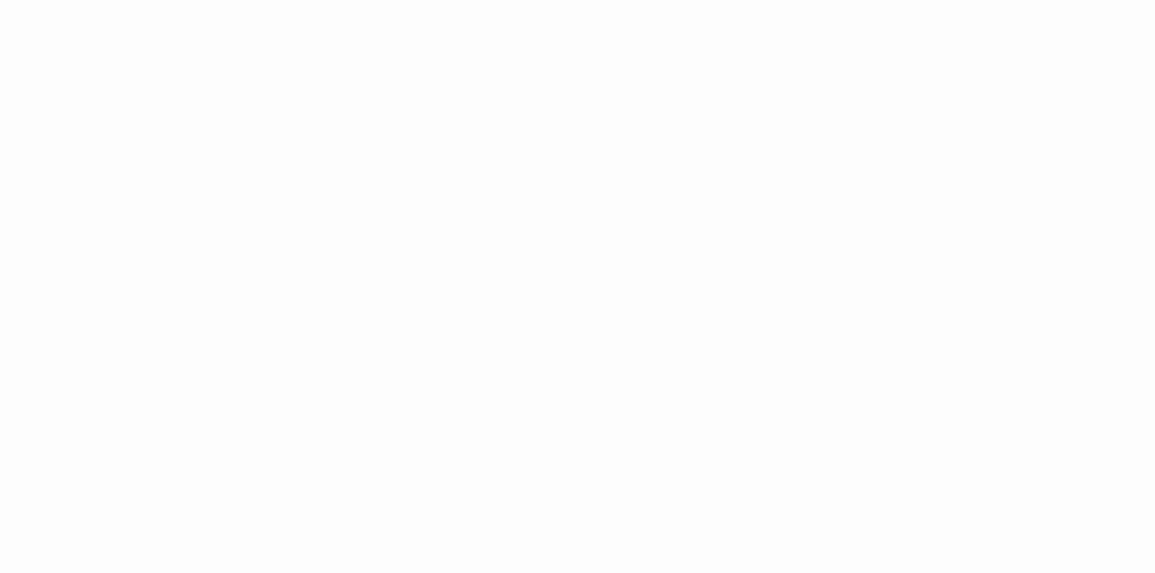
drag, startPoint x: 0, startPoint y: 318, endPoint x: 0, endPoint y: 340, distance: 21.8
click at [0, 336] on div "Giới thiệu Các khóa học Case Study Truyện tranh Bài viết UX Map Lịch khai giảng…" at bounding box center [577, 514] width 1155 height 2518
click at [0, 344] on div "Giới thiệu Các khóa học Case Study Truyện tranh Bài viết UX Map Lịch khai giảng…" at bounding box center [577, 514] width 1155 height 2518
drag, startPoint x: 0, startPoint y: 338, endPoint x: 5, endPoint y: 346, distance: 9.8
click at [0, 344] on div "Giới thiệu Các khóa học Case Study Truyện tranh Bài viết UX Map Lịch khai giảng…" at bounding box center [577, 514] width 1155 height 2518
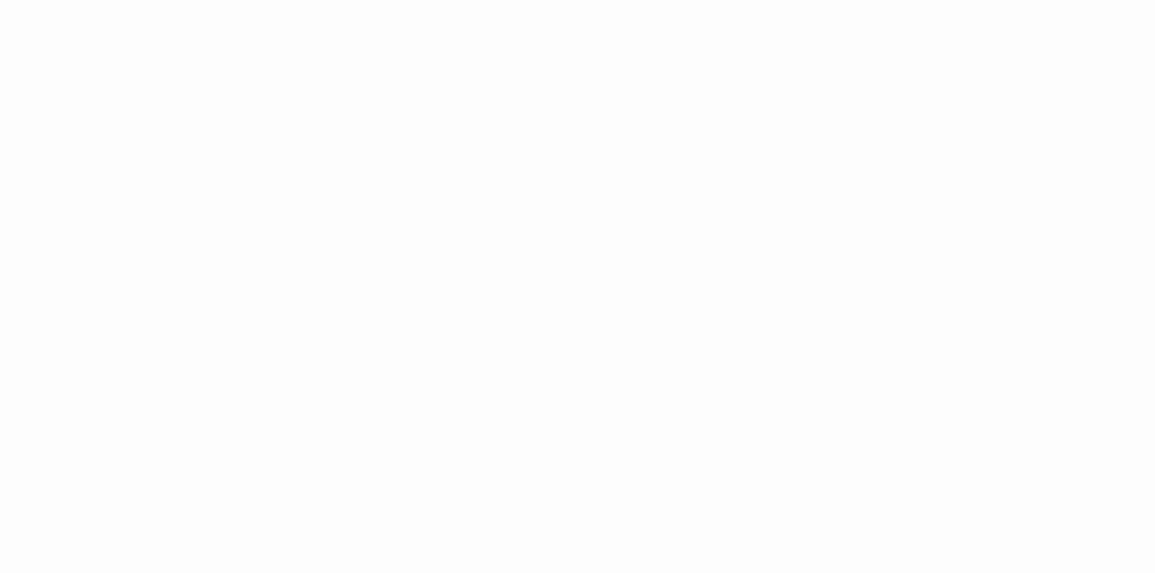
click at [55, 351] on div "Giới thiệu Các khóa học Case Study Truyện tranh Bài viết UX Map Lịch khai giảng…" at bounding box center [577, 514] width 1155 height 2518
click at [108, 292] on div "Giới thiệu Các khóa học Case Study Truyện tranh Bài viết UX Map Lịch khai giảng…" at bounding box center [577, 514] width 1155 height 2518
